Goal: Check status: Check status

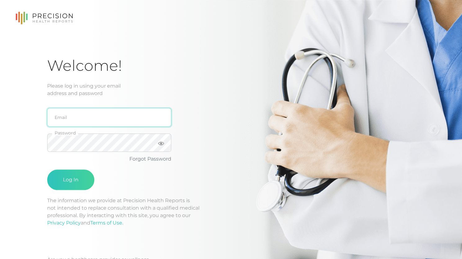
type input "[PERSON_NAME][EMAIL_ADDRESS][DOMAIN_NAME]"
click at [114, 124] on input "[PERSON_NAME][EMAIL_ADDRESS][DOMAIN_NAME]" at bounding box center [109, 117] width 124 height 19
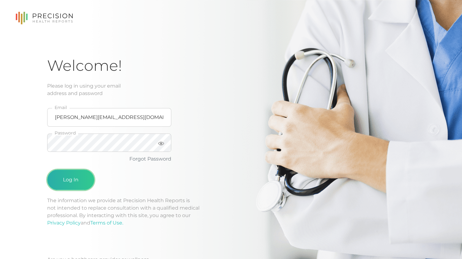
click at [67, 188] on button "Log In" at bounding box center [70, 179] width 47 height 20
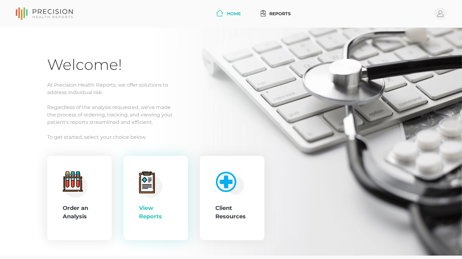
click at [177, 196] on div "View Reports" at bounding box center [155, 198] width 65 height 84
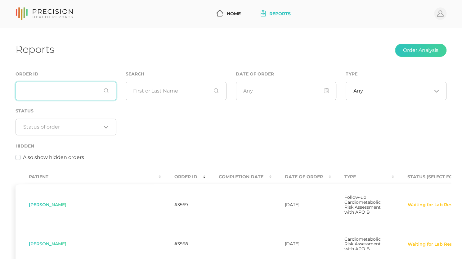
click at [74, 95] on input "text" at bounding box center [66, 91] width 101 height 19
click at [176, 95] on input "text" at bounding box center [176, 91] width 101 height 19
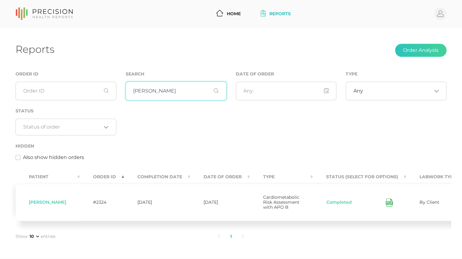
type input "[PERSON_NAME]"
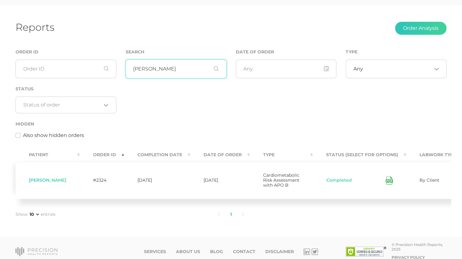
scroll to position [27, 0]
